Goal: Obtain resource: Obtain resource

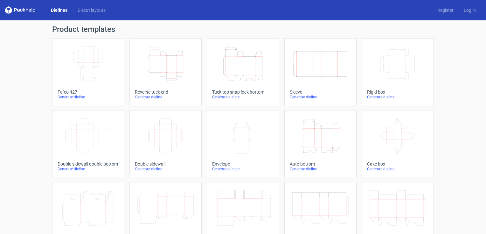
click at [240, 68] on icon "Height Depth Width" at bounding box center [243, 64] width 56 height 36
click at [325, 138] on icon "Height Depth Width" at bounding box center [321, 136] width 56 height 36
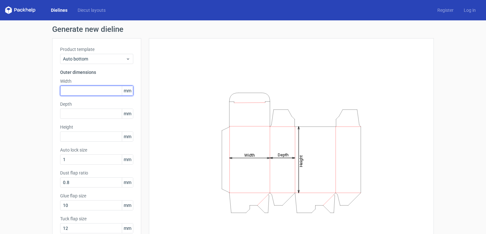
click at [67, 88] on input "text" at bounding box center [96, 91] width 73 height 10
type input "190"
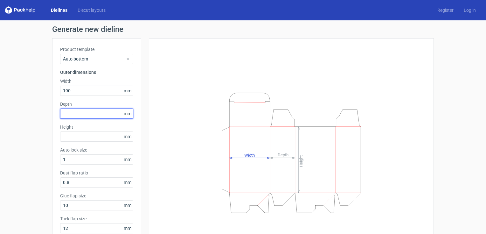
click at [65, 113] on input "text" at bounding box center [96, 114] width 73 height 10
type input "110"
click at [62, 130] on label "Height" at bounding box center [96, 127] width 73 height 6
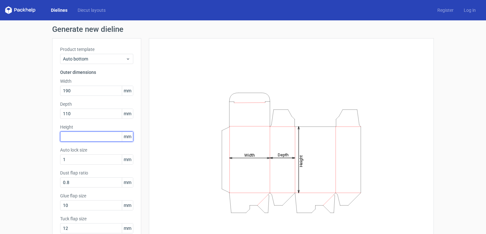
click at [64, 136] on input "text" at bounding box center [96, 136] width 73 height 10
type input "65"
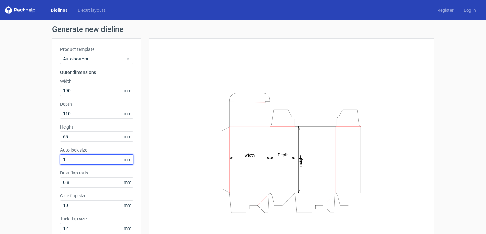
drag, startPoint x: 64, startPoint y: 159, endPoint x: 39, endPoint y: 159, distance: 25.8
click at [39, 159] on div "Generate new dieline Product template Auto bottom Outer dimensions Width 190 mm…" at bounding box center [243, 146] width 486 height 252
type input "25"
click at [150, 196] on div "Height Depth Width" at bounding box center [291, 152] width 285 height 229
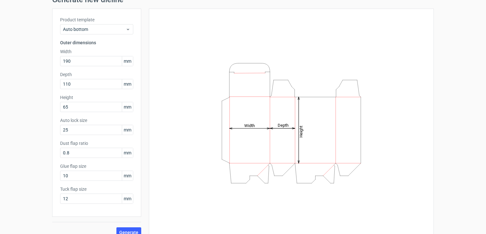
scroll to position [38, 0]
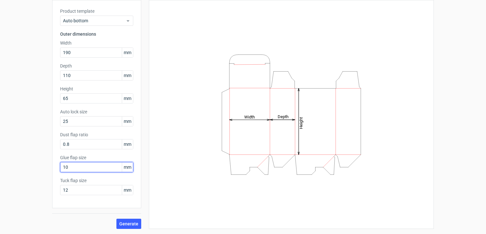
drag, startPoint x: 65, startPoint y: 166, endPoint x: 31, endPoint y: 164, distance: 34.1
click at [31, 164] on div "Generate new dieline Product template Auto bottom Outer dimensions Width 190 mm…" at bounding box center [243, 108] width 486 height 252
type input "25"
click at [124, 223] on span "Generate" at bounding box center [128, 224] width 19 height 4
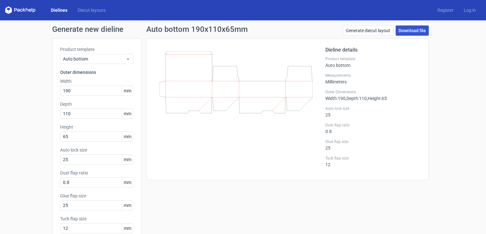
click at [406, 32] on link "Download file" at bounding box center [412, 30] width 33 height 10
drag, startPoint x: 71, startPoint y: 162, endPoint x: 46, endPoint y: 161, distance: 24.9
click at [46, 161] on div "Generate new dieline Product template Auto bottom Outer dimensions Width 190 mm…" at bounding box center [243, 146] width 486 height 252
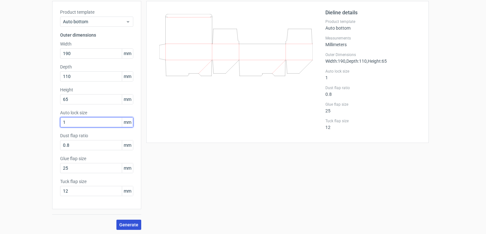
scroll to position [38, 0]
type input "1"
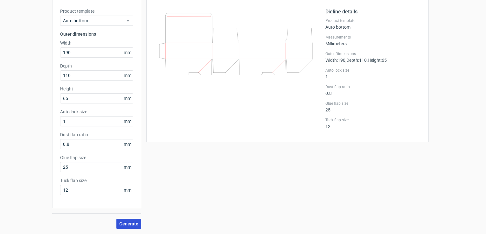
click at [131, 222] on span "Generate" at bounding box center [128, 224] width 19 height 4
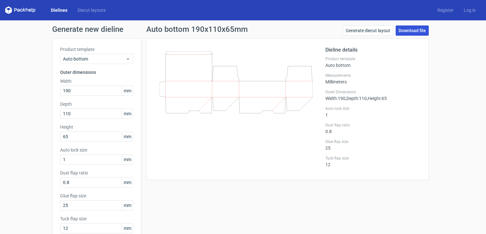
click at [406, 31] on link "Download file" at bounding box center [412, 30] width 33 height 10
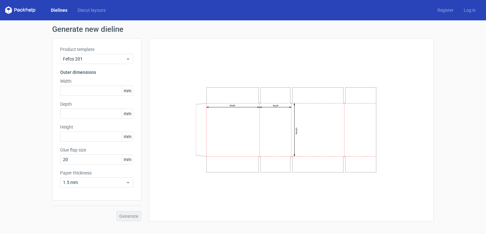
click at [27, 8] on icon at bounding box center [20, 10] width 31 height 8
click at [29, 11] on icon at bounding box center [20, 10] width 31 height 8
click at [57, 12] on link "Dielines" at bounding box center [59, 10] width 27 height 6
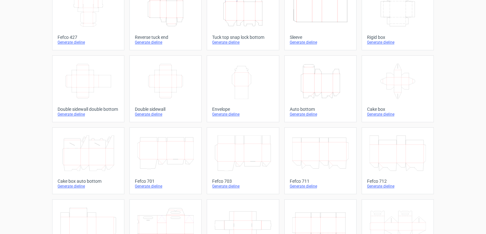
scroll to position [56, 0]
click at [321, 71] on icon "Height Depth Width" at bounding box center [321, 80] width 56 height 36
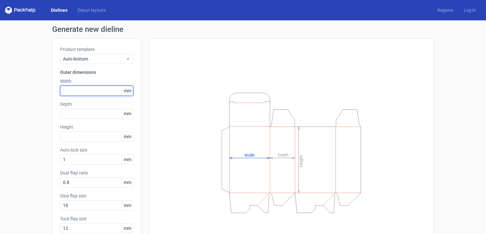
click at [73, 93] on input "text" at bounding box center [96, 91] width 73 height 10
type input "190"
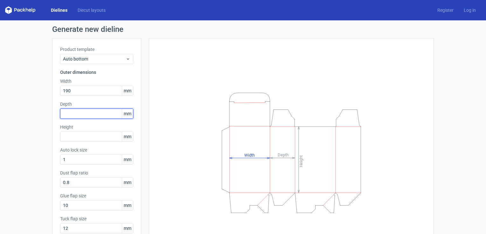
click at [75, 111] on input "text" at bounding box center [96, 114] width 73 height 10
type input "110"
click at [79, 142] on div "Product template Auto bottom Outer dimensions Width 190 mm Depth 110 mm Height …" at bounding box center [96, 142] width 89 height 208
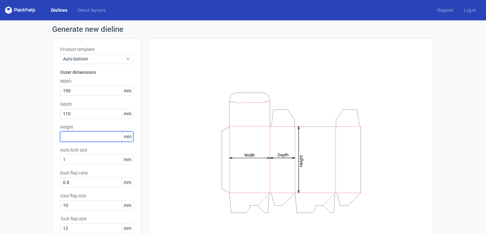
click at [79, 139] on input "text" at bounding box center [96, 136] width 73 height 10
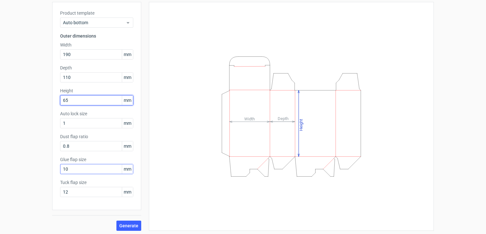
scroll to position [38, 0]
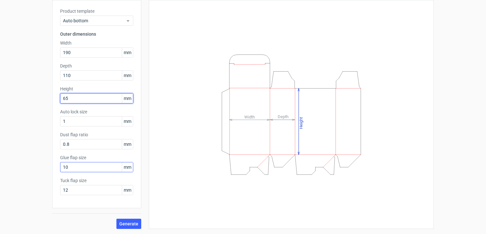
type input "65"
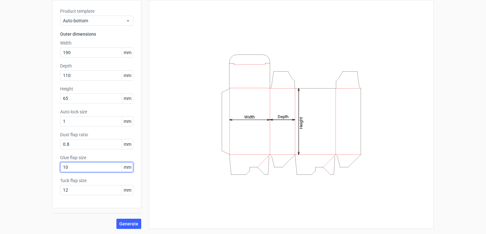
click at [64, 168] on input "10" at bounding box center [96, 167] width 73 height 10
drag, startPoint x: 65, startPoint y: 167, endPoint x: 19, endPoint y: 166, distance: 45.5
click at [20, 166] on div "Generate new dieline Product template Auto bottom Outer dimensions Width 190 mm…" at bounding box center [243, 108] width 486 height 252
type input "25"
click at [126, 222] on span "Generate" at bounding box center [128, 224] width 19 height 4
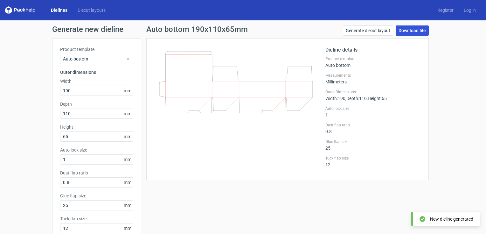
click at [408, 30] on link "Download file" at bounding box center [412, 30] width 33 height 10
